Goal: Task Accomplishment & Management: Manage account settings

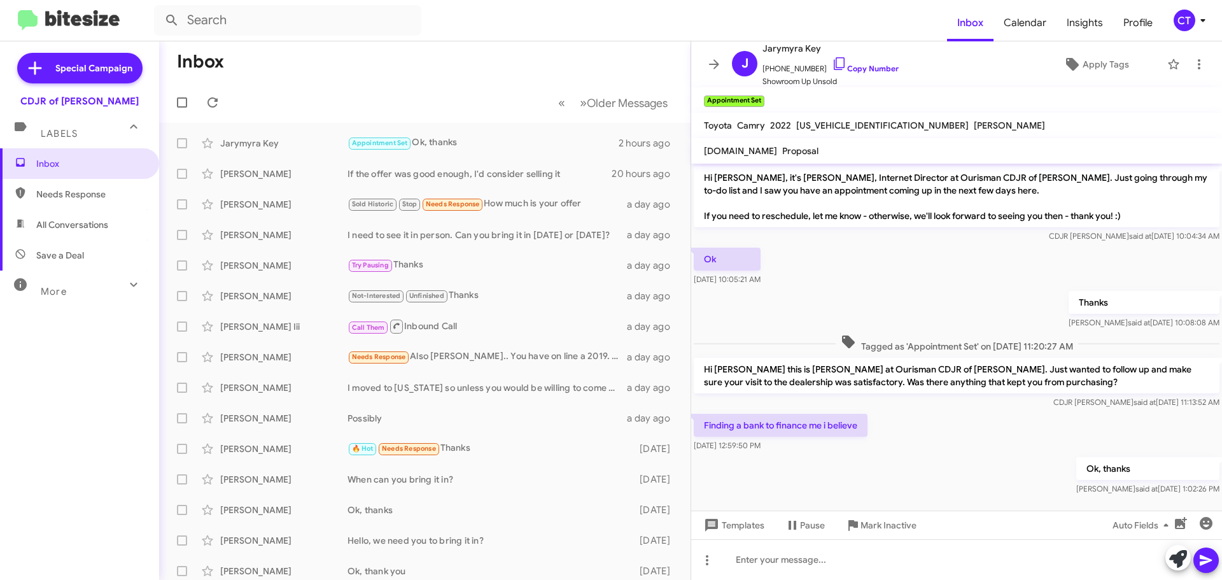
click at [514, 28] on form at bounding box center [550, 20] width 793 height 31
click at [1189, 28] on div "CT" at bounding box center [1185, 21] width 22 height 22
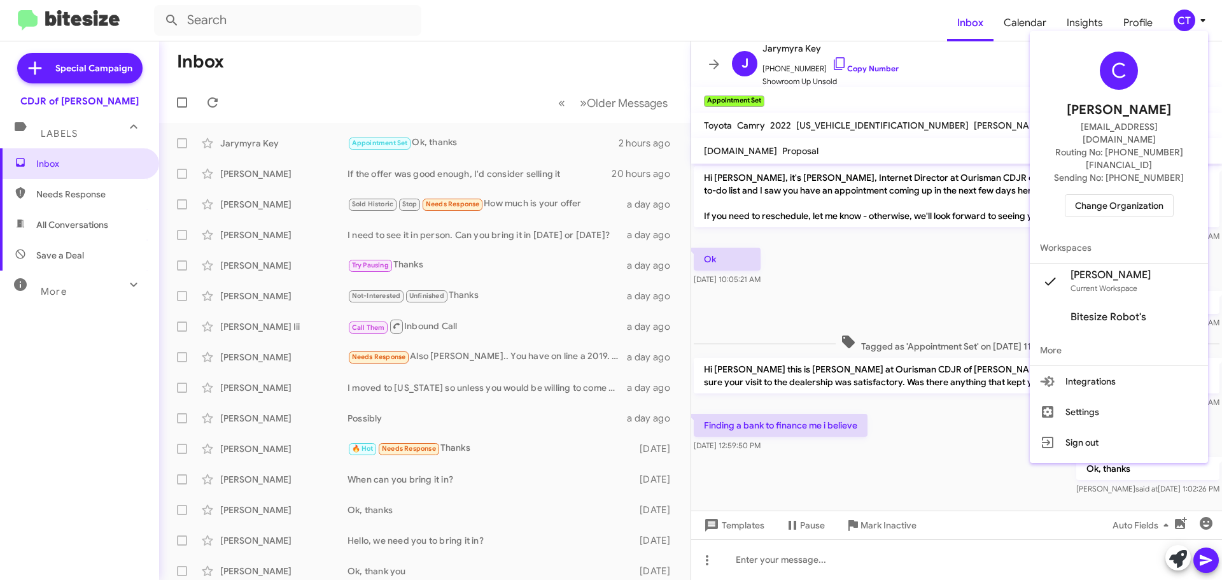
click at [1109, 193] on div "C Ciara Taylor ctaylor@ourismancars.com Routing No: +1 (240) 533-1200 Sending N…" at bounding box center [1119, 134] width 178 height 196
click at [1108, 195] on span "Change Organization" at bounding box center [1119, 206] width 88 height 22
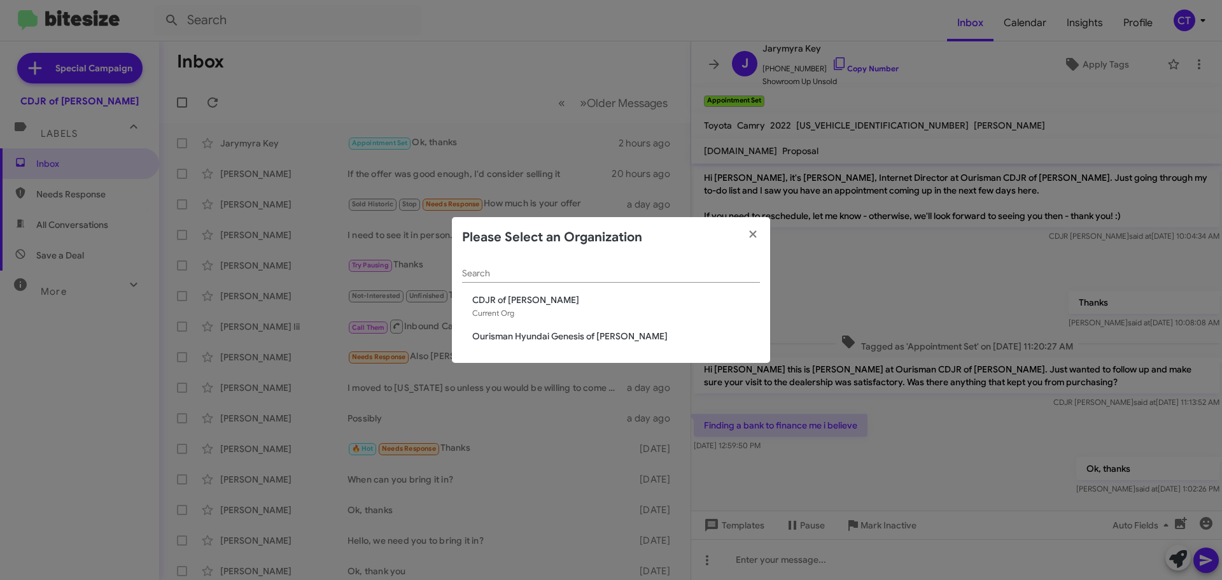
click at [528, 335] on span "Ourisman Hyundai Genesis of [PERSON_NAME]" at bounding box center [616, 336] width 288 height 13
